Goal: Information Seeking & Learning: Learn about a topic

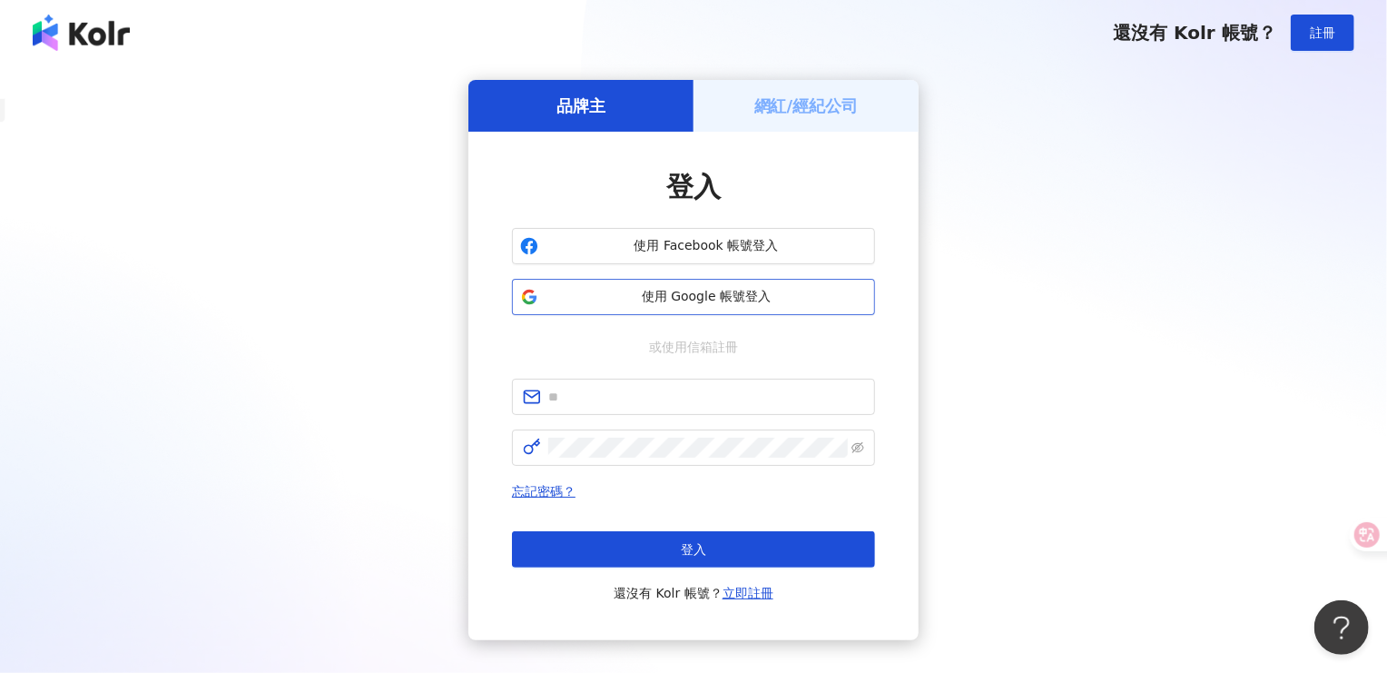
click at [694, 300] on span "使用 Google 帳號登入" at bounding box center [705, 297] width 321 height 18
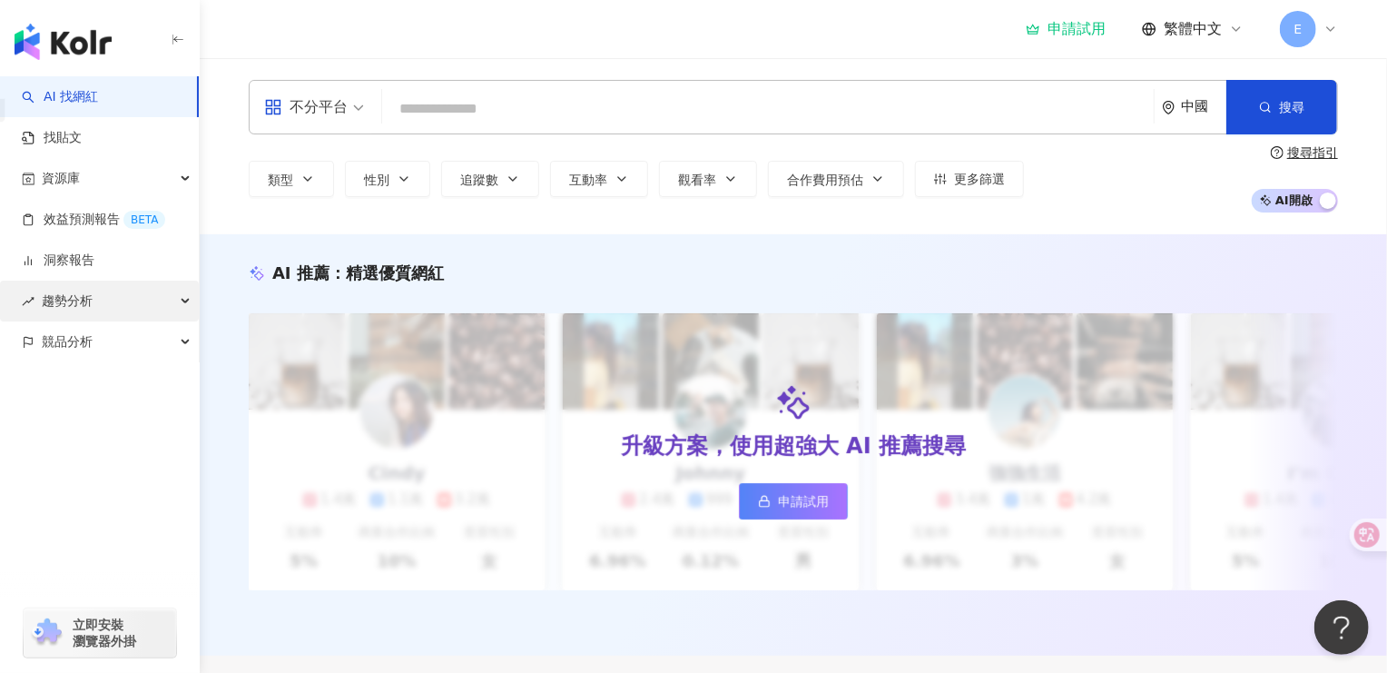
click at [94, 305] on div "趨勢分析" at bounding box center [99, 300] width 199 height 41
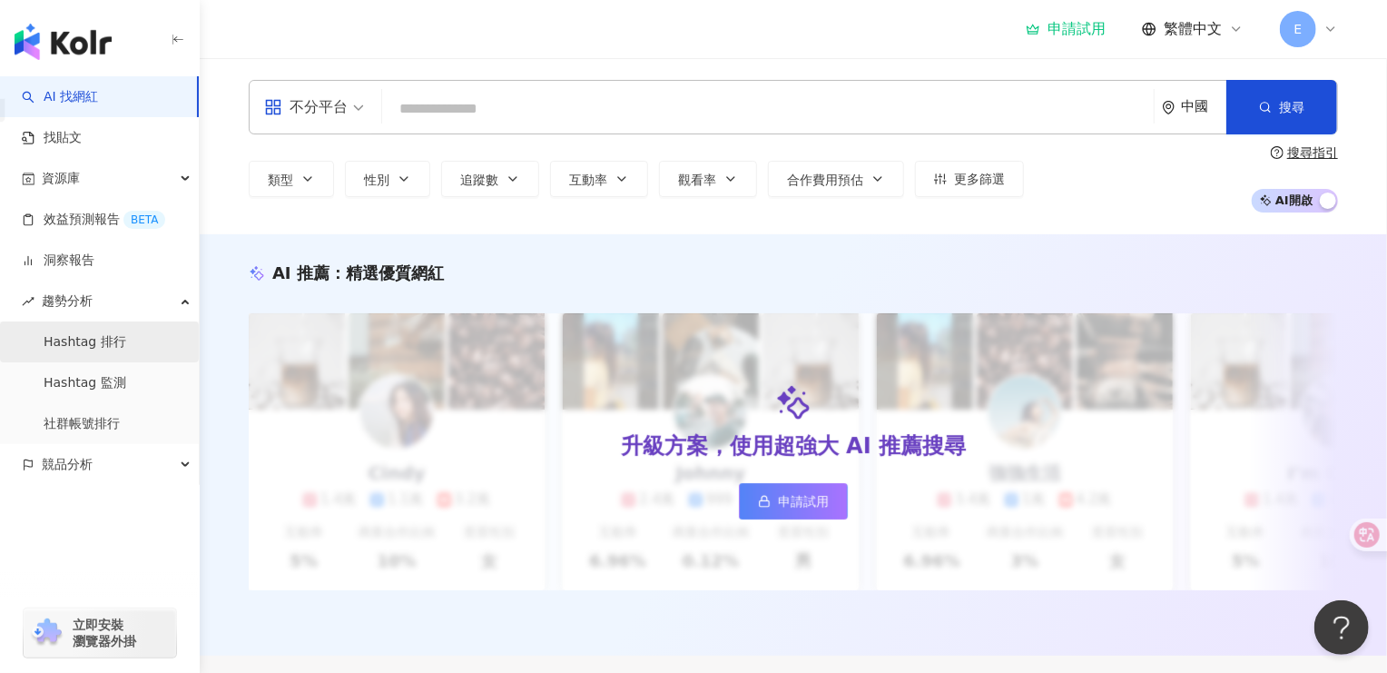
click at [101, 334] on link "Hashtag 排行" at bounding box center [85, 342] width 83 height 18
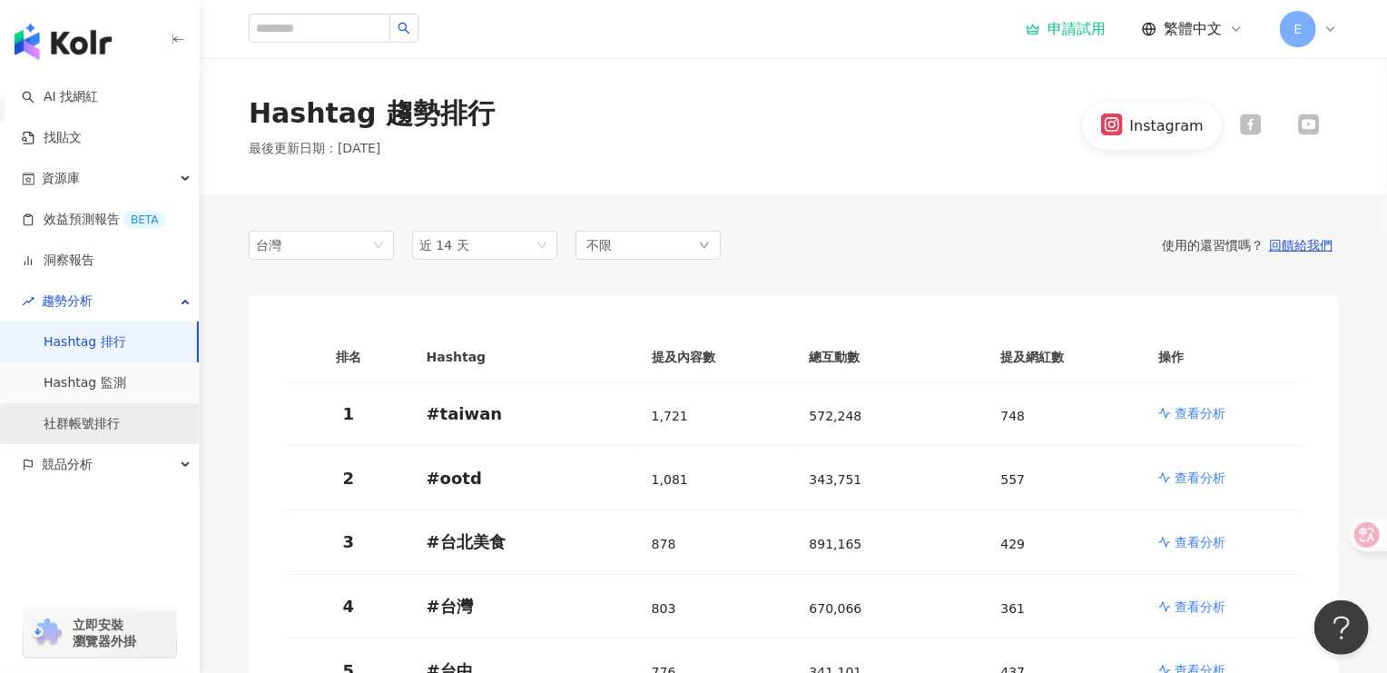
click at [75, 423] on link "社群帳號排行" at bounding box center [82, 424] width 76 height 18
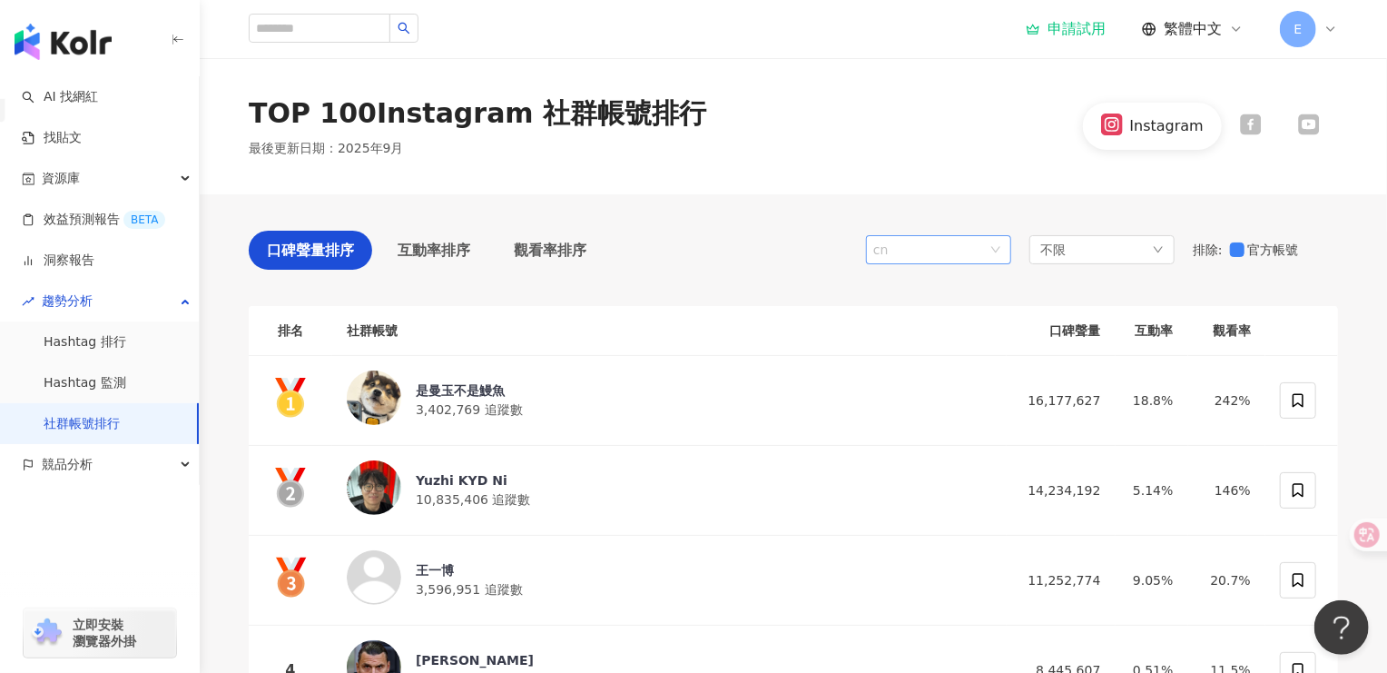
click at [917, 255] on span "cn" at bounding box center [938, 249] width 131 height 27
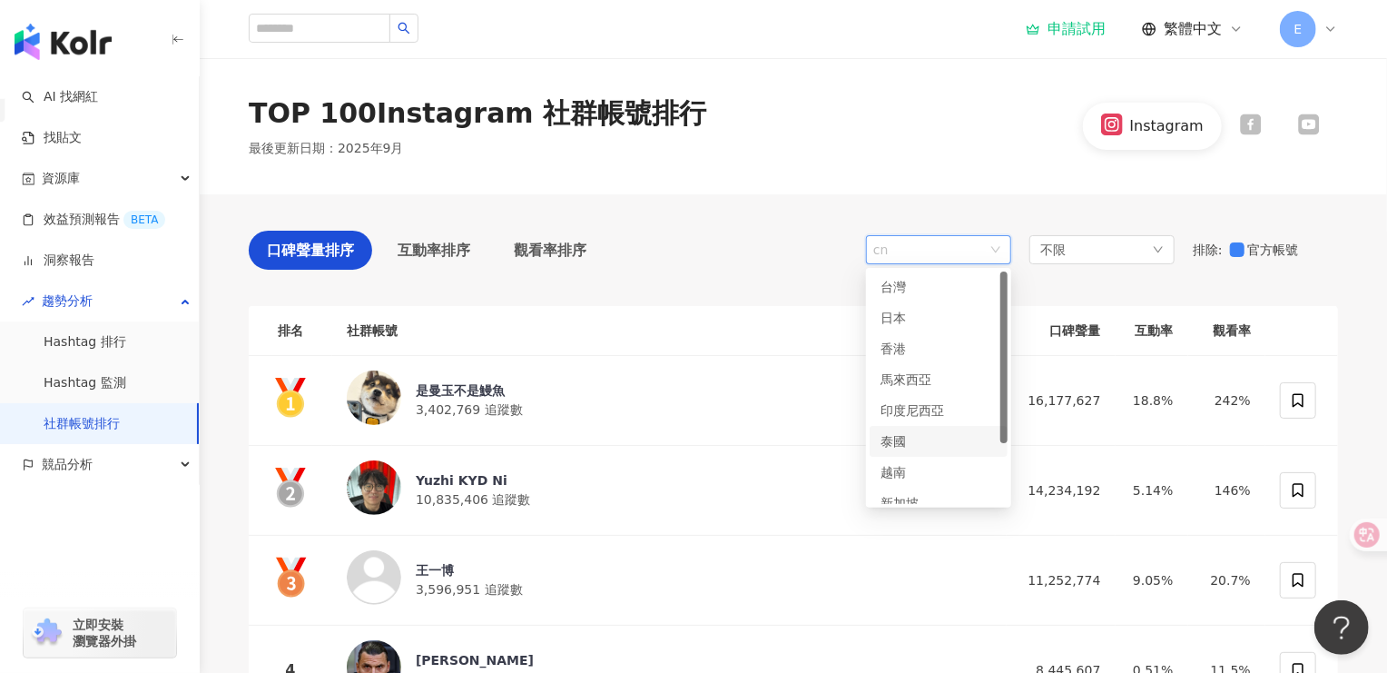
click at [912, 443] on div "泰國" at bounding box center [909, 441] width 59 height 20
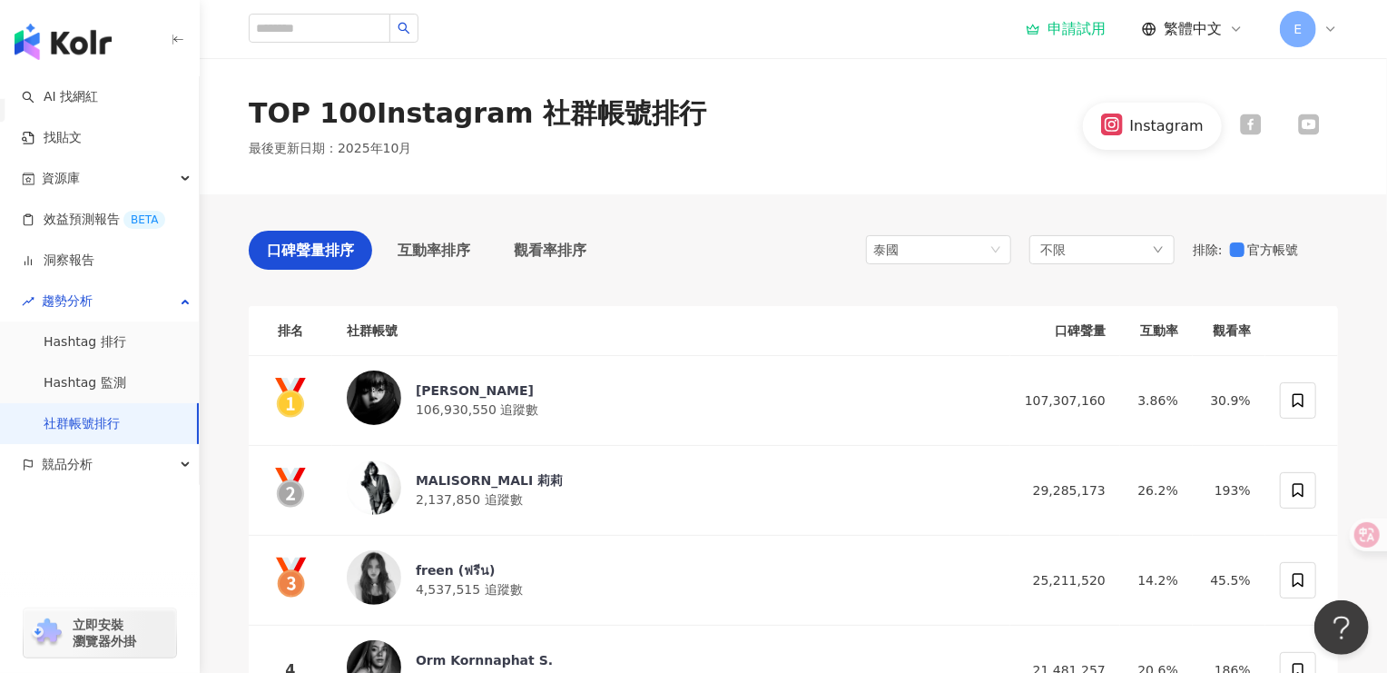
click at [767, 247] on div "口碑聲量排序 互動率排序 觀看率排序 泰國 id th vn 台灣 日本 香港 馬來西亞 印度尼西亞 泰國 [GEOGRAPHIC_DATA] 新加坡 韓國 …" at bounding box center [793, 255] width 1089 height 48
click at [1164, 43] on div "申請試用 繁體中文 E" at bounding box center [793, 29] width 1089 height 58
click at [1177, 30] on span "繁體中文" at bounding box center [1193, 29] width 58 height 20
click at [1184, 127] on div "English" at bounding box center [1201, 119] width 91 height 32
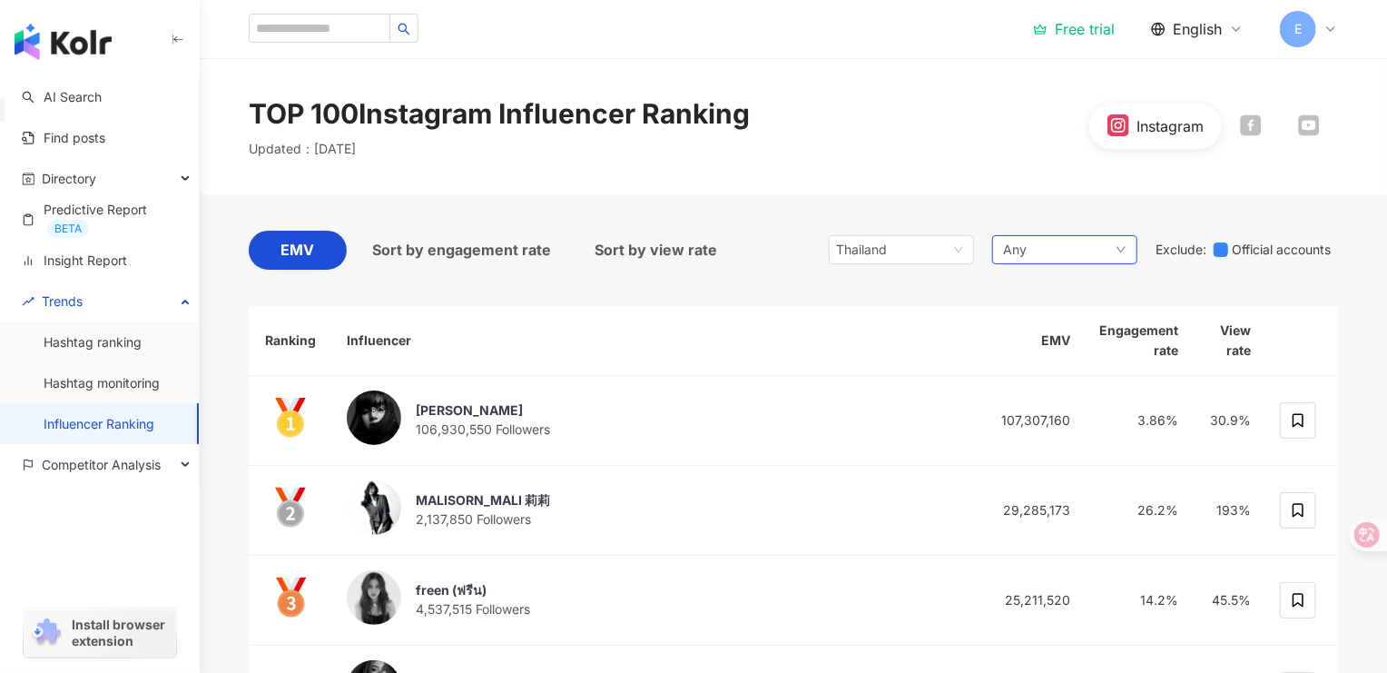
click at [1086, 255] on div "Any" at bounding box center [1064, 249] width 145 height 29
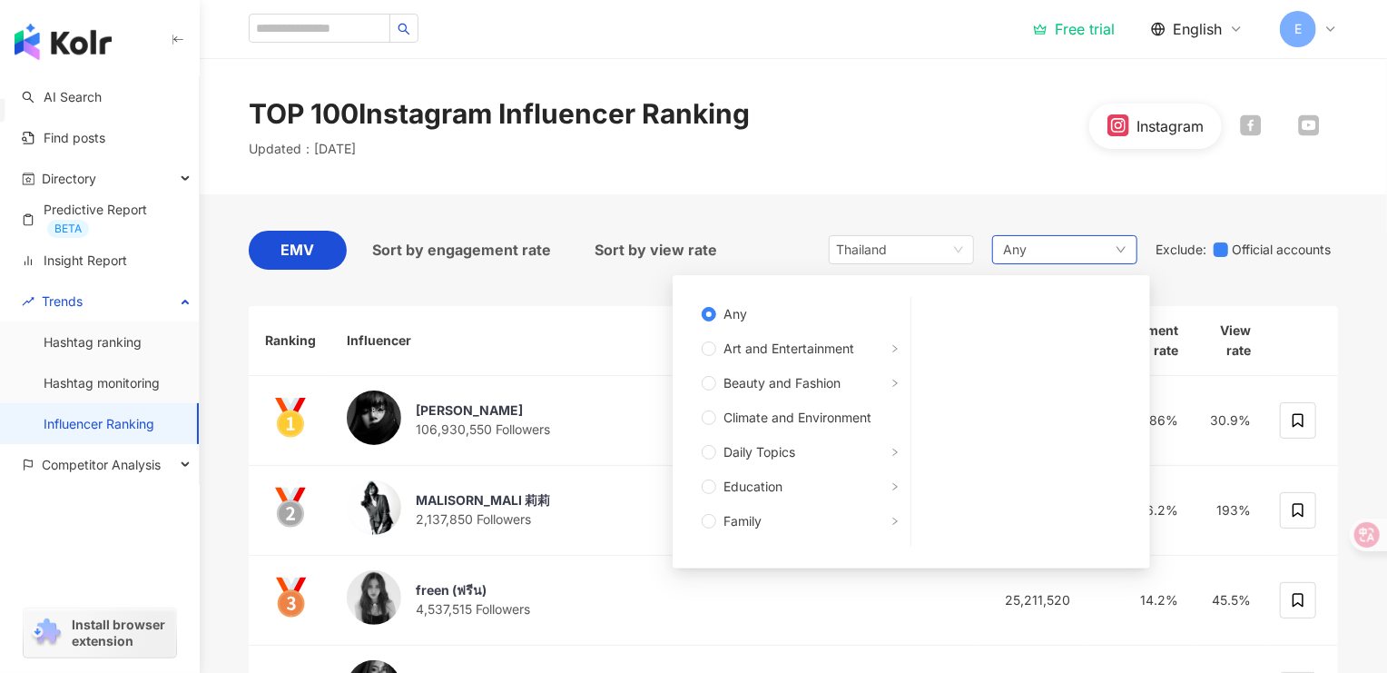
click at [1086, 255] on div "Any Any Art and Entertainment Beauty and Fashion Climate and Environment Daily …" at bounding box center [1064, 249] width 145 height 29
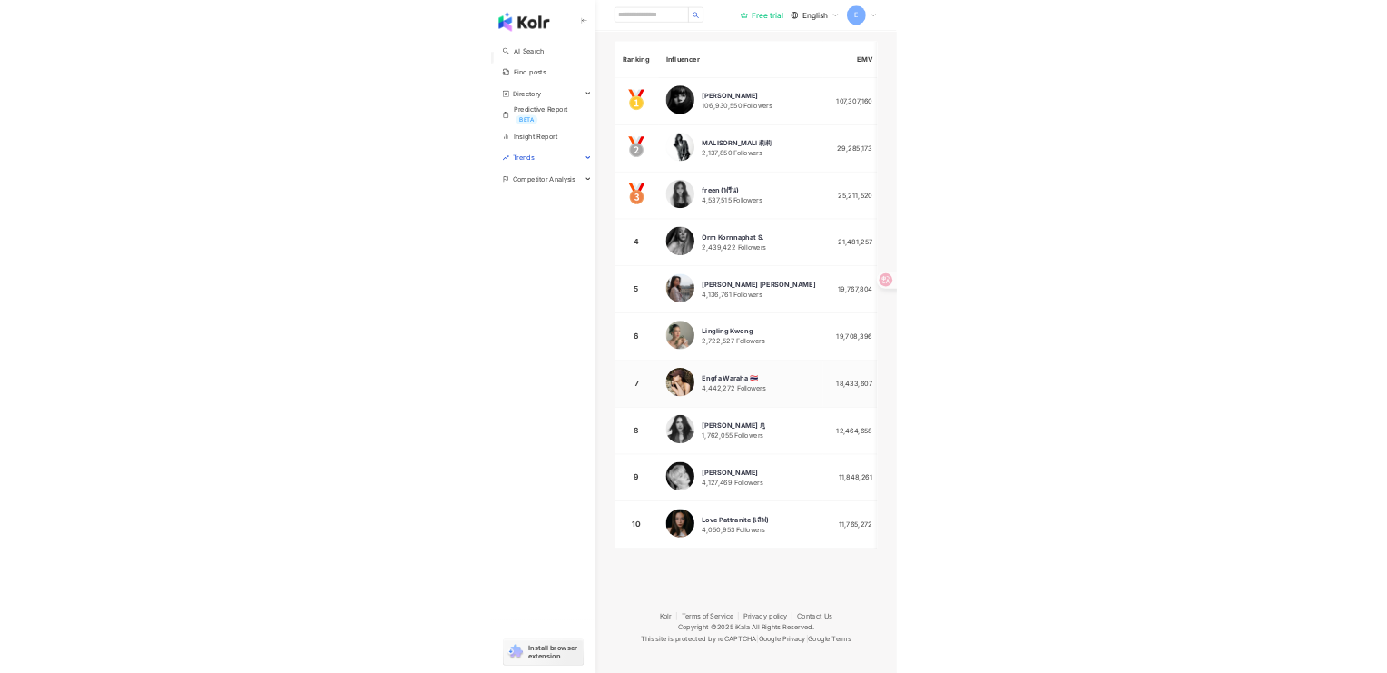
scroll to position [82, 0]
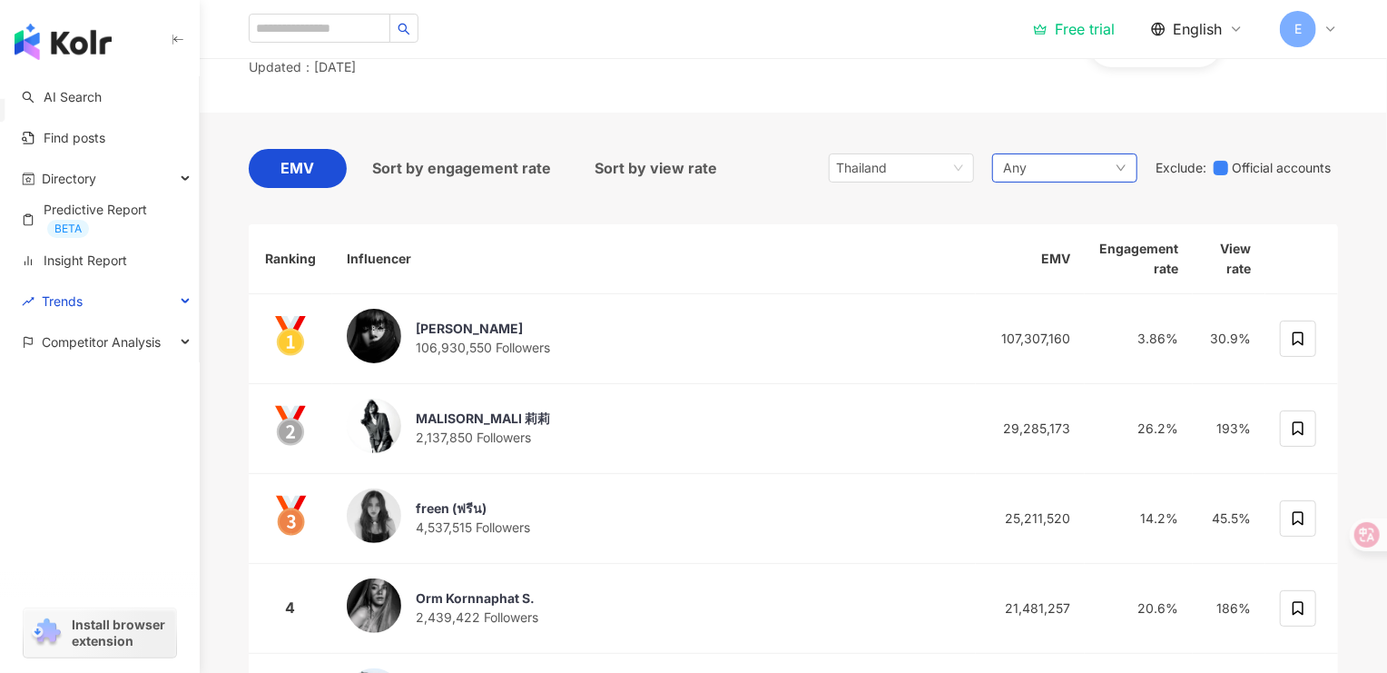
click at [1094, 162] on div "Any" at bounding box center [1064, 167] width 145 height 29
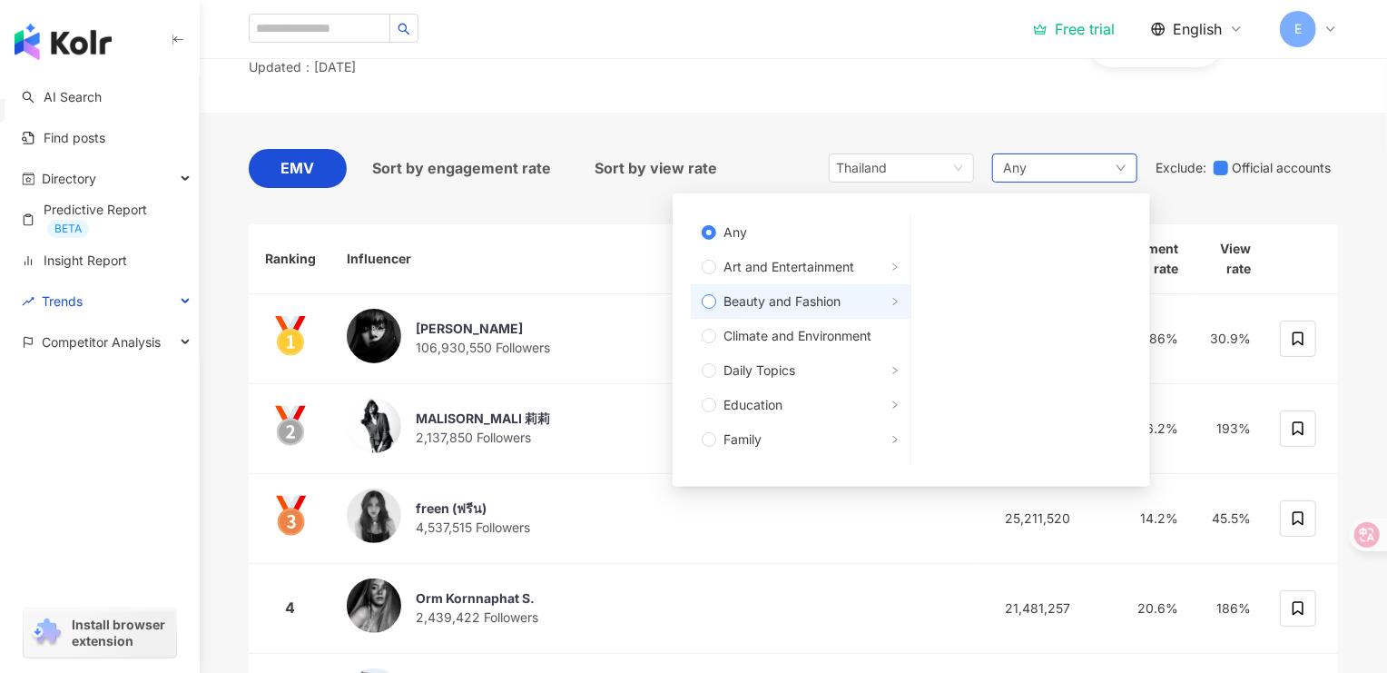
click at [793, 303] on span "Beauty and Fashion" at bounding box center [781, 301] width 117 height 20
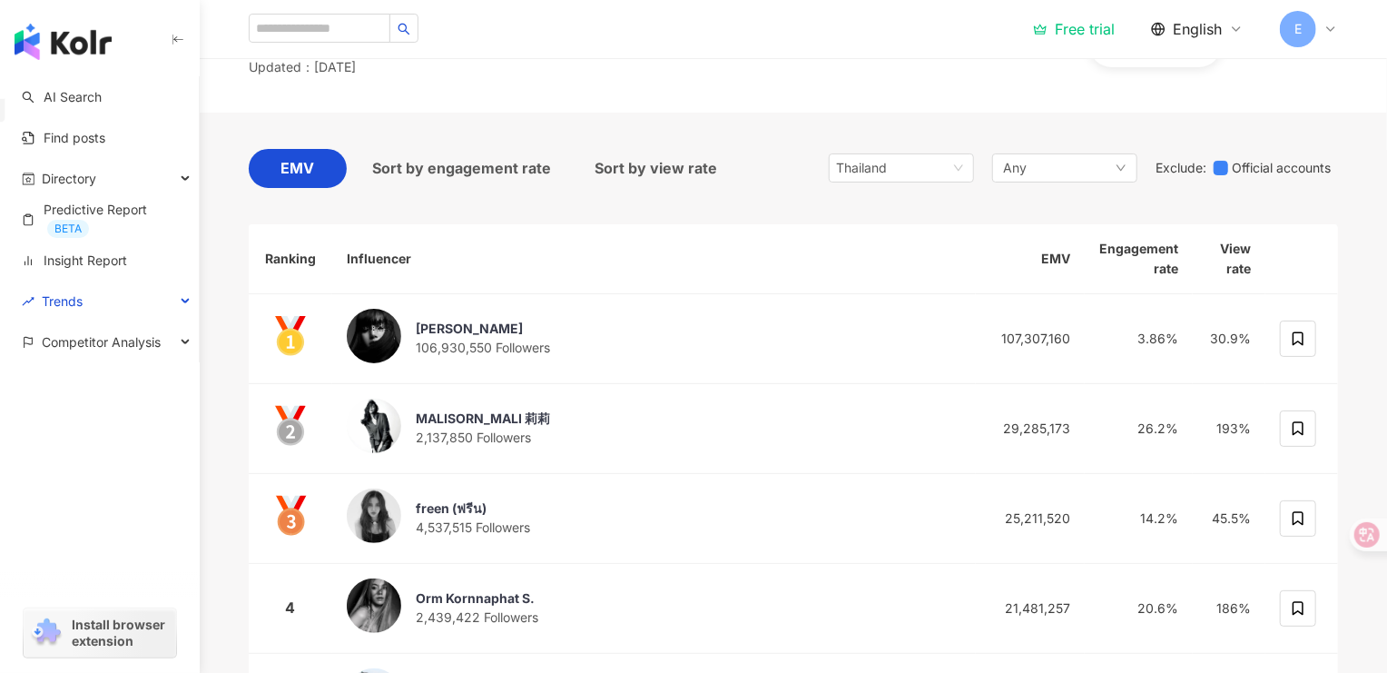
click at [780, 116] on div "EMV Sort by engagement rate Sort by view rate [GEOGRAPHIC_DATA] Any Any Art and…" at bounding box center [793, 671] width 1089 height 1116
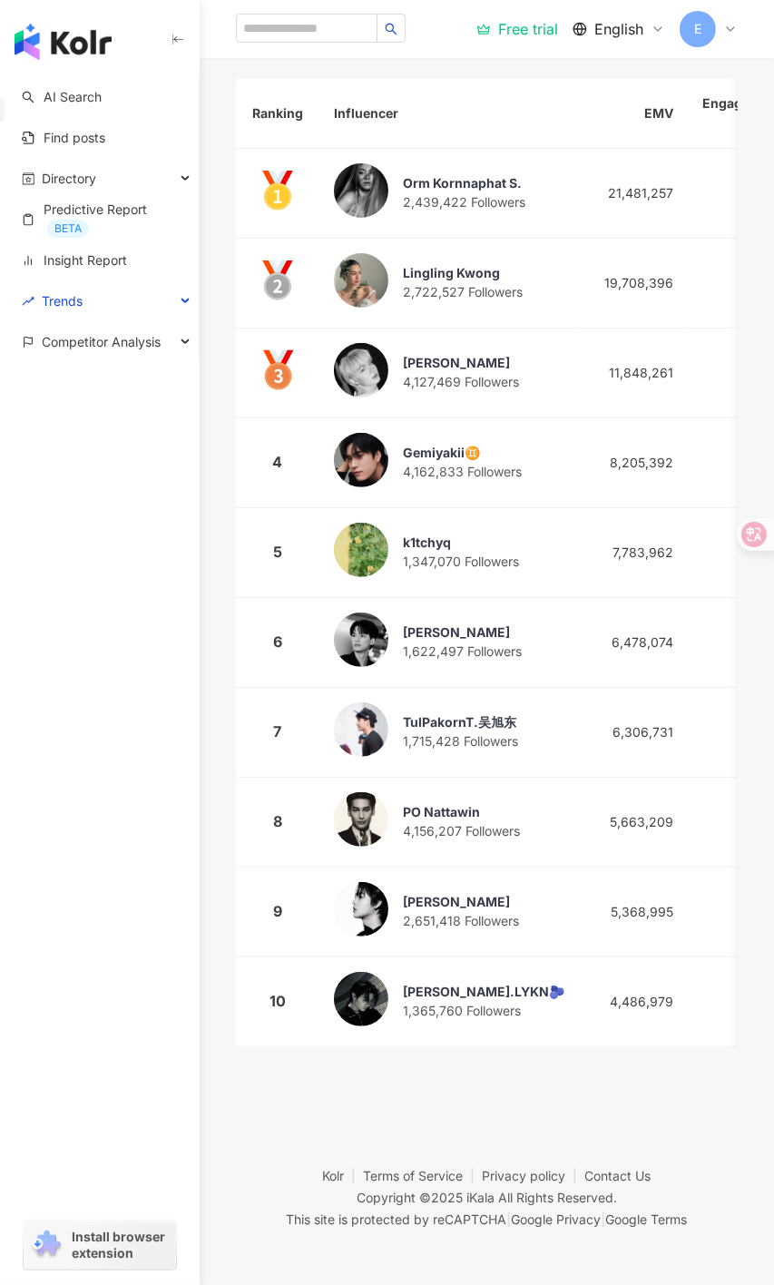
scroll to position [0, 163]
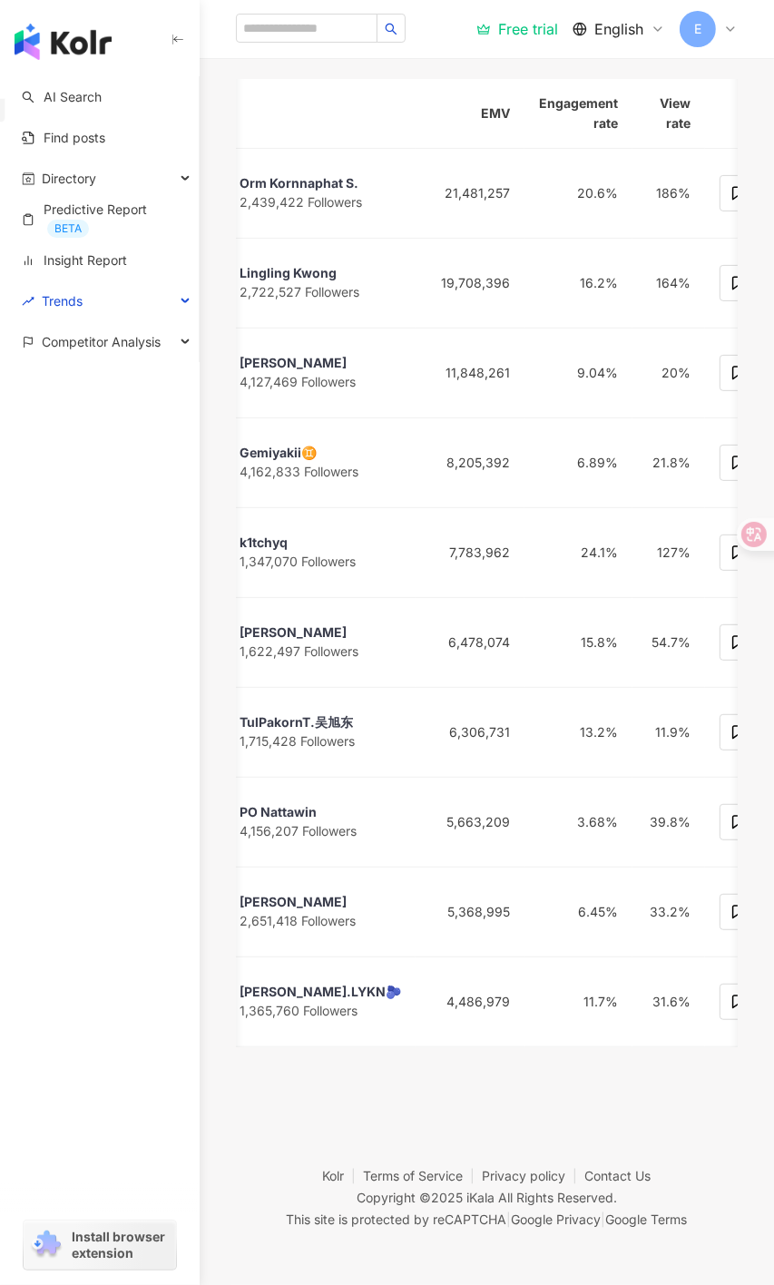
click at [184, 41] on icon "button" at bounding box center [178, 40] width 15 height 15
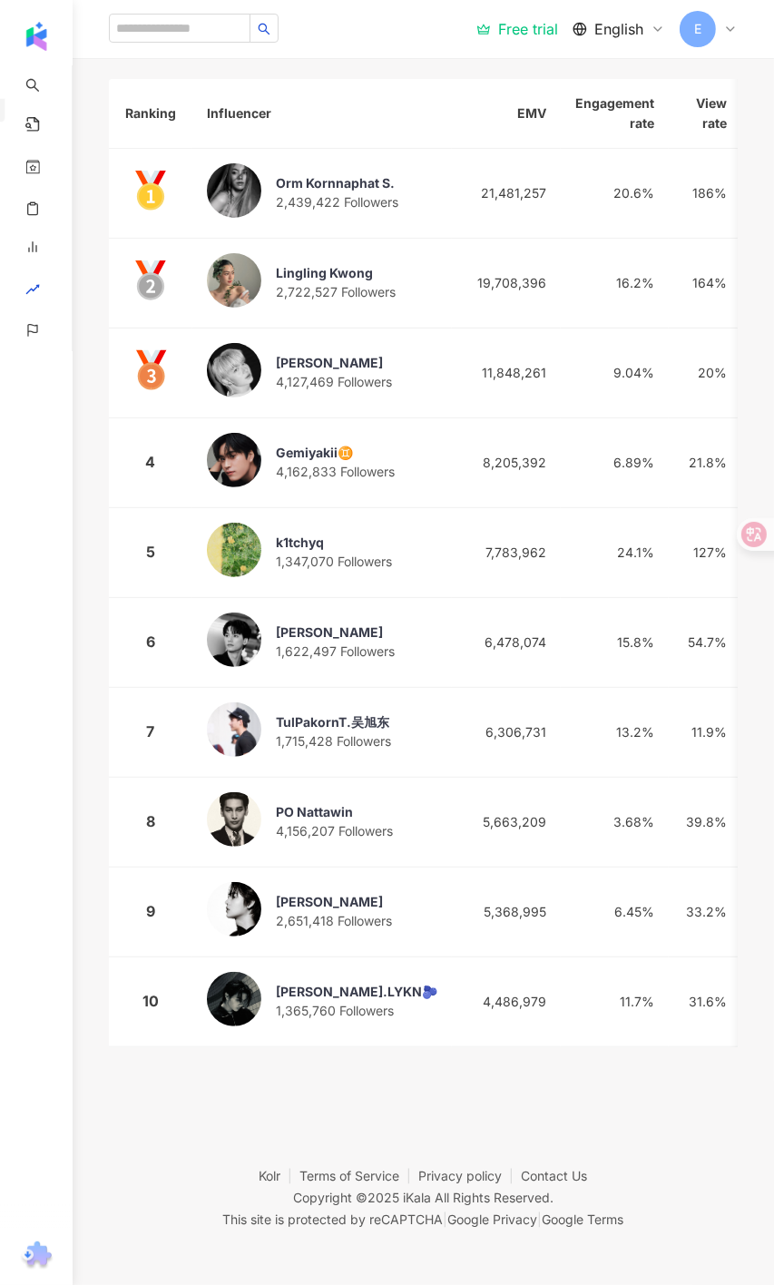
scroll to position [71, 0]
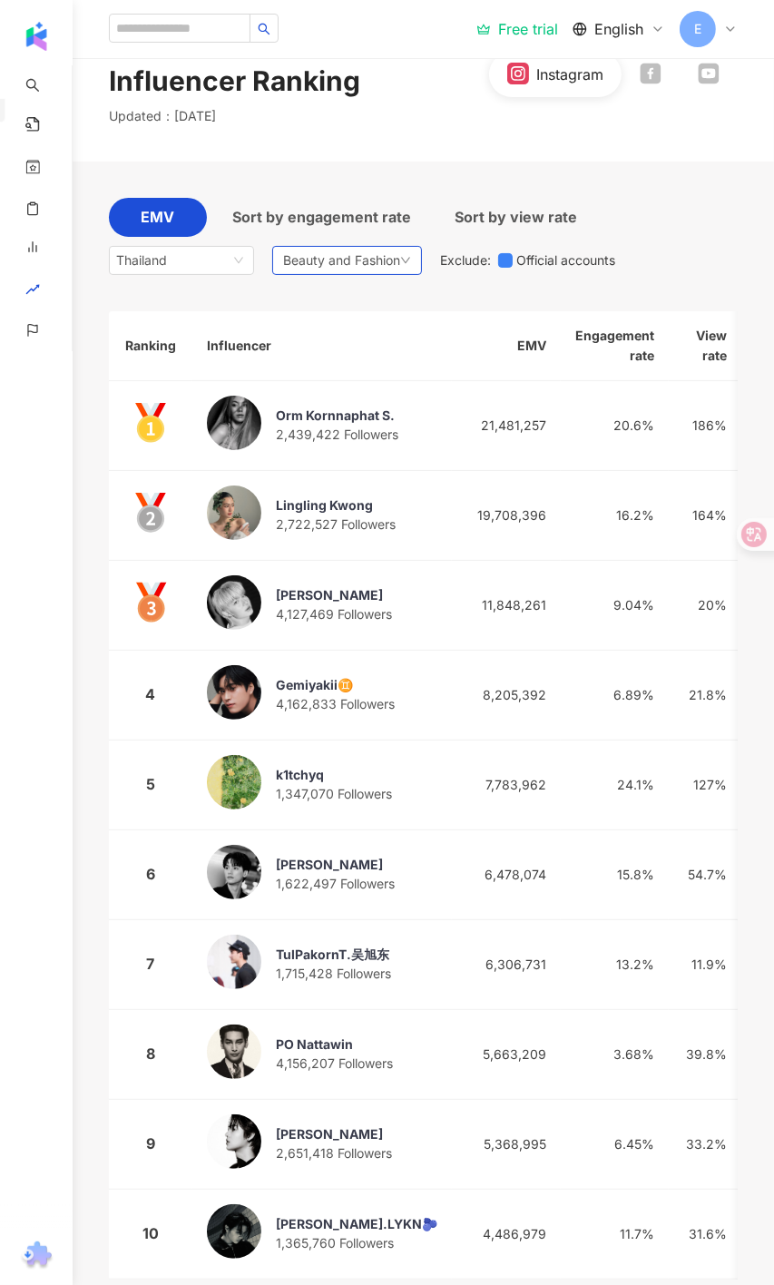
click at [345, 265] on span "Beauty and Fashion" at bounding box center [341, 261] width 117 height 20
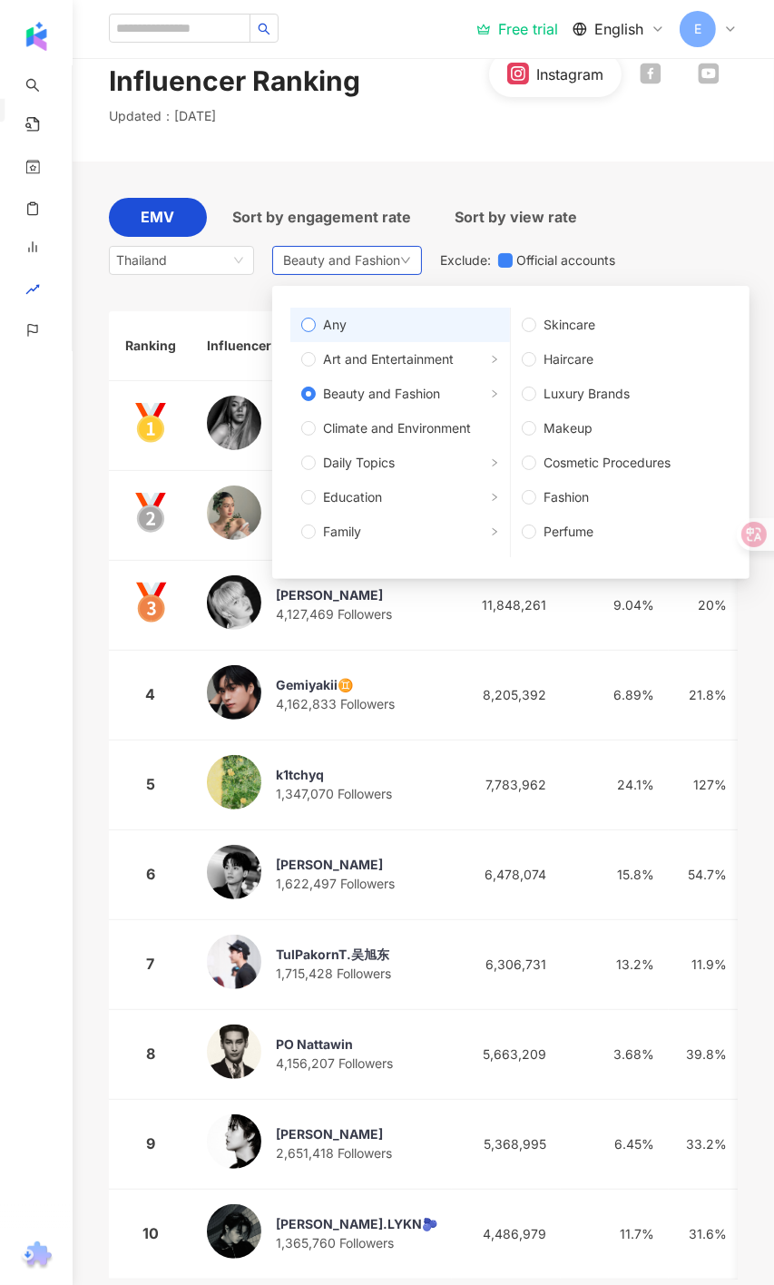
click at [350, 311] on label "Any" at bounding box center [400, 325] width 220 height 34
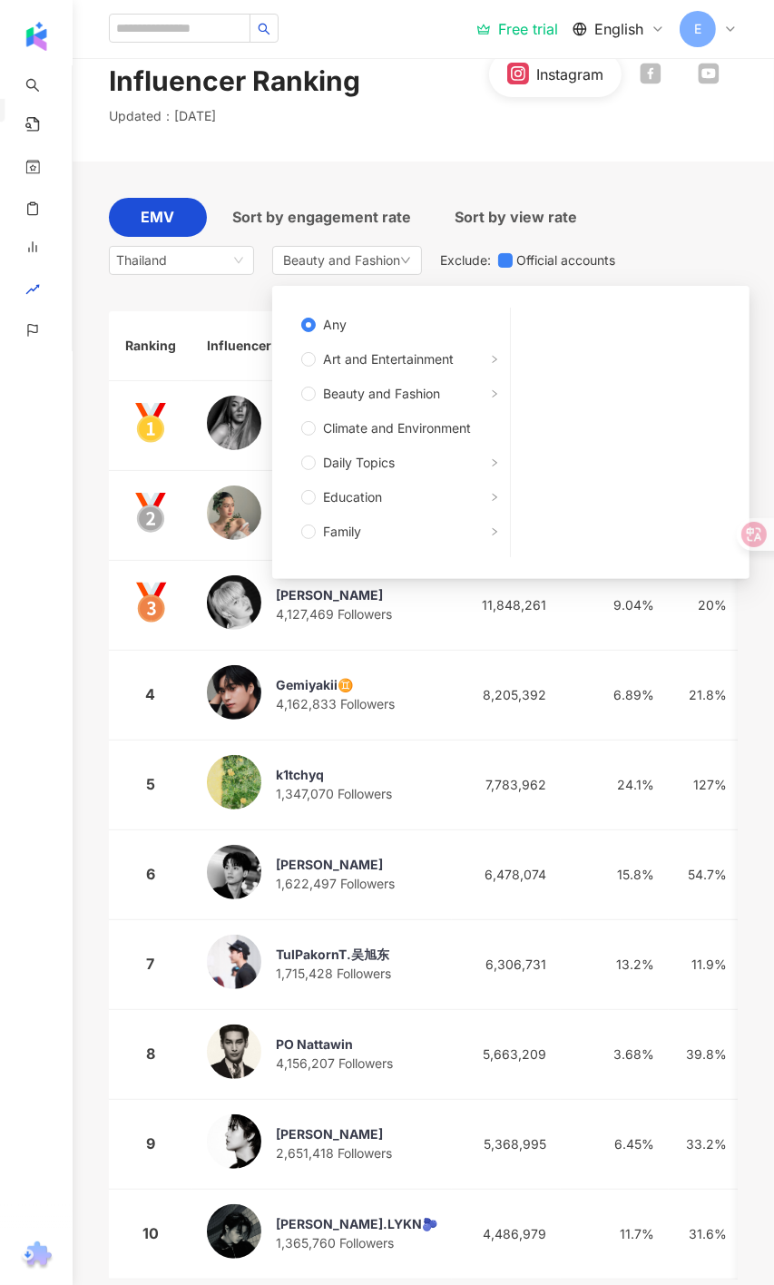
click at [400, 191] on div "EMV Sort by engagement rate Sort by view rate [GEOGRAPHIC_DATA] Beauty and Fash…" at bounding box center [423, 739] width 629 height 1155
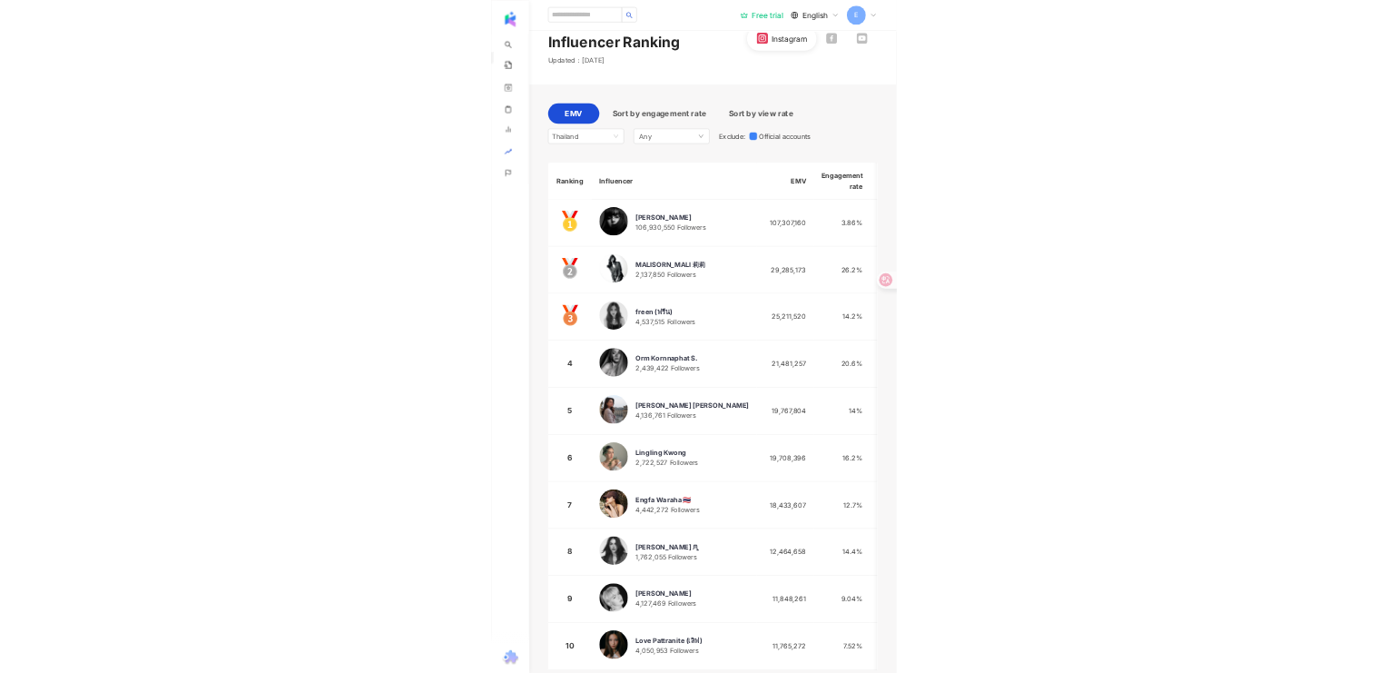
scroll to position [72, 0]
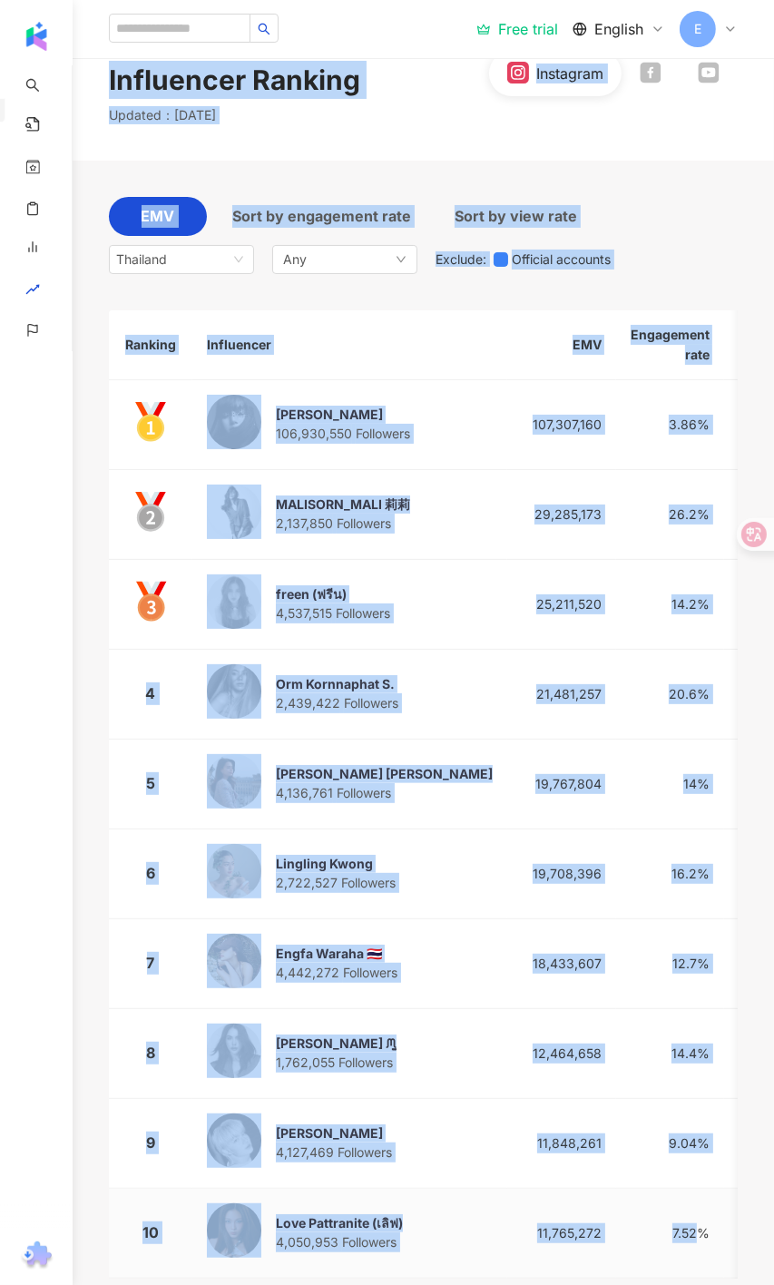
drag, startPoint x: 93, startPoint y: 68, endPoint x: 636, endPoint y: 1130, distance: 1192.6
click at [655, 672] on main "TOP 100 Instagram Influencer Ranking Updated ： [DATE] Instagram EMV Sort by eng…" at bounding box center [424, 650] width 702 height 1329
click at [692, 203] on div "EMV Sort by engagement rate Sort by view rate [GEOGRAPHIC_DATA] Any Exclude : O…" at bounding box center [423, 240] width 629 height 86
drag, startPoint x: 715, startPoint y: 178, endPoint x: 676, endPoint y: 207, distance: 48.7
click at [715, 178] on div "EMV Sort by engagement rate Sort by view rate [GEOGRAPHIC_DATA] Any Exclude : O…" at bounding box center [423, 738] width 629 height 1155
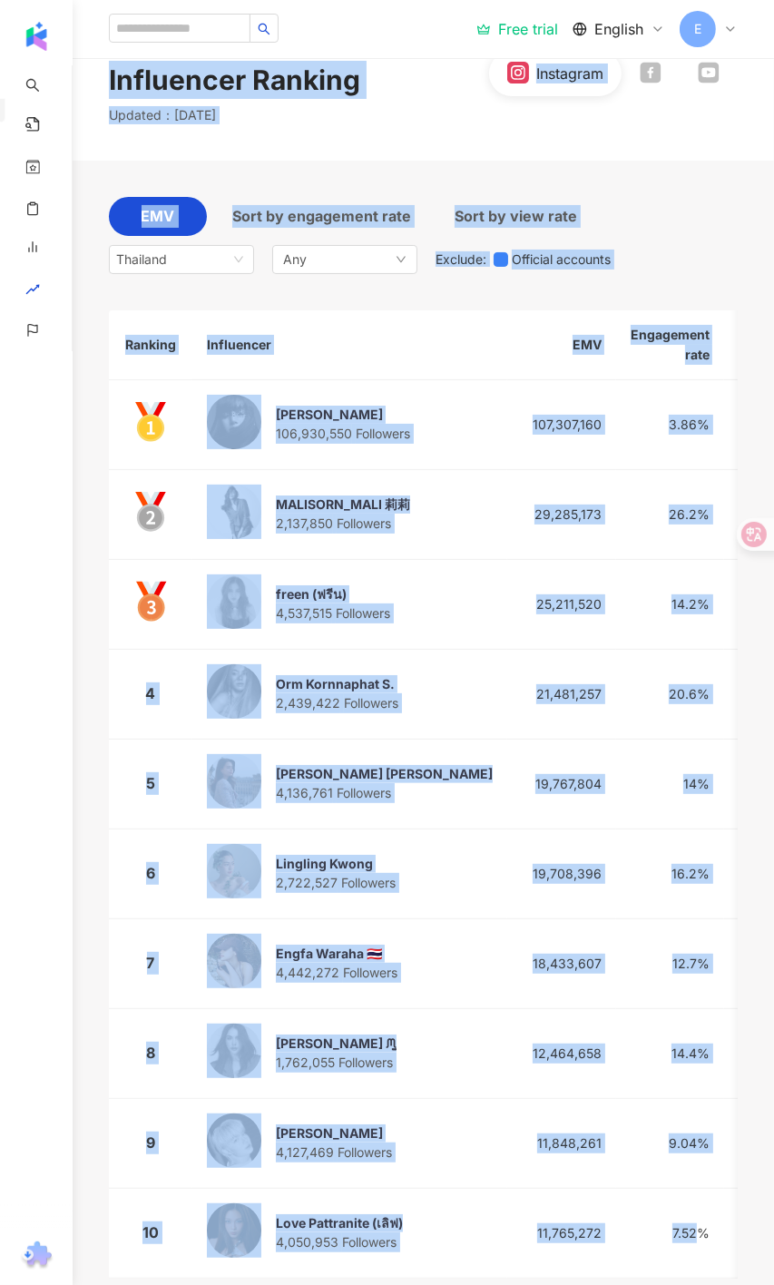
click at [663, 237] on div "EMV Sort by engagement rate Sort by view rate [GEOGRAPHIC_DATA] Any Exclude : O…" at bounding box center [423, 240] width 629 height 86
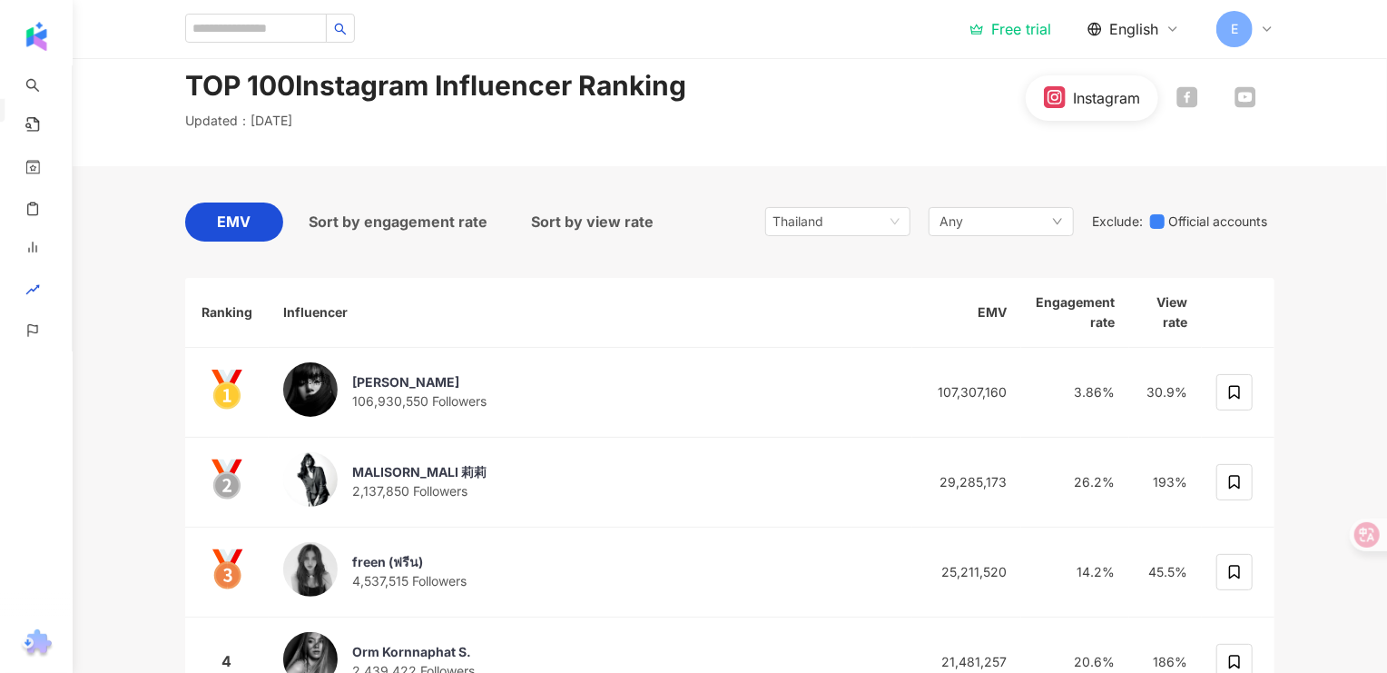
scroll to position [0, 0]
